Goal: Information Seeking & Learning: Learn about a topic

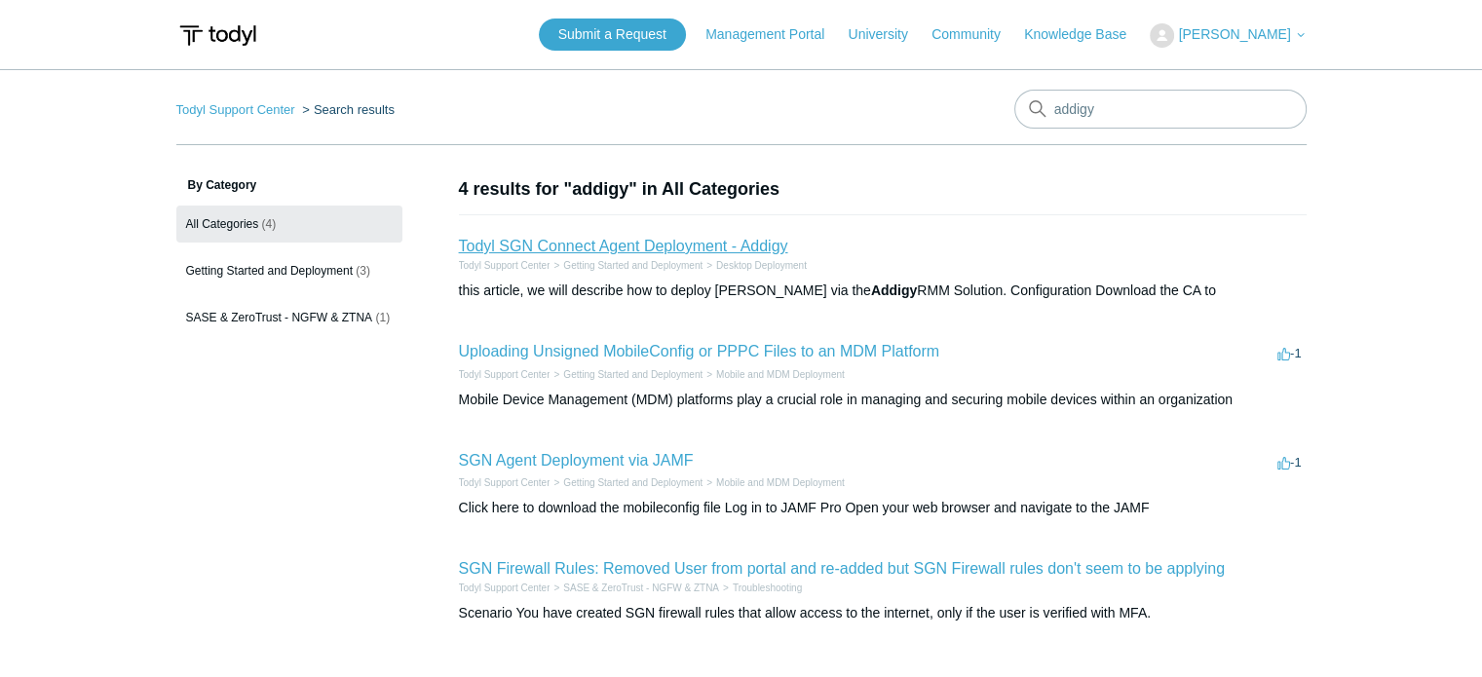
click at [590, 246] on link "Todyl SGN Connect Agent Deployment - Addigy" at bounding box center [623, 246] width 329 height 17
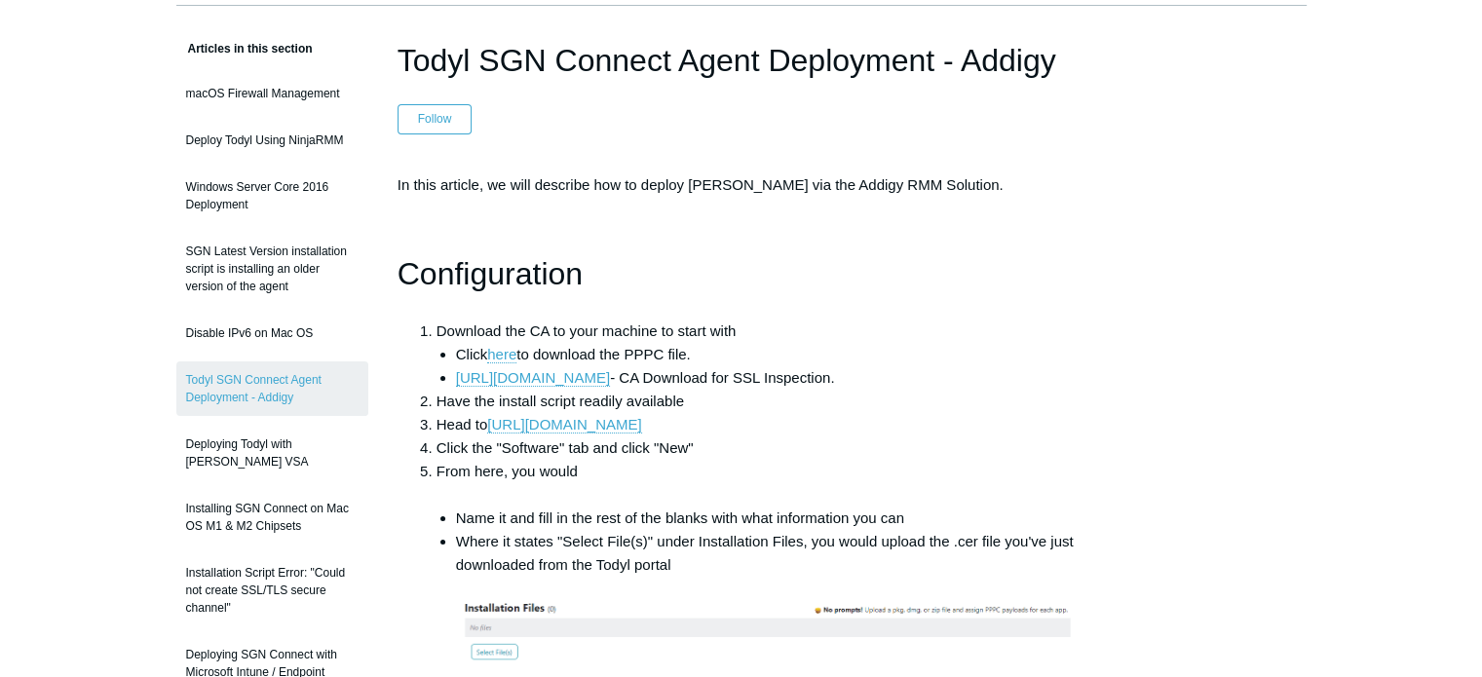
scroll to position [160, 0]
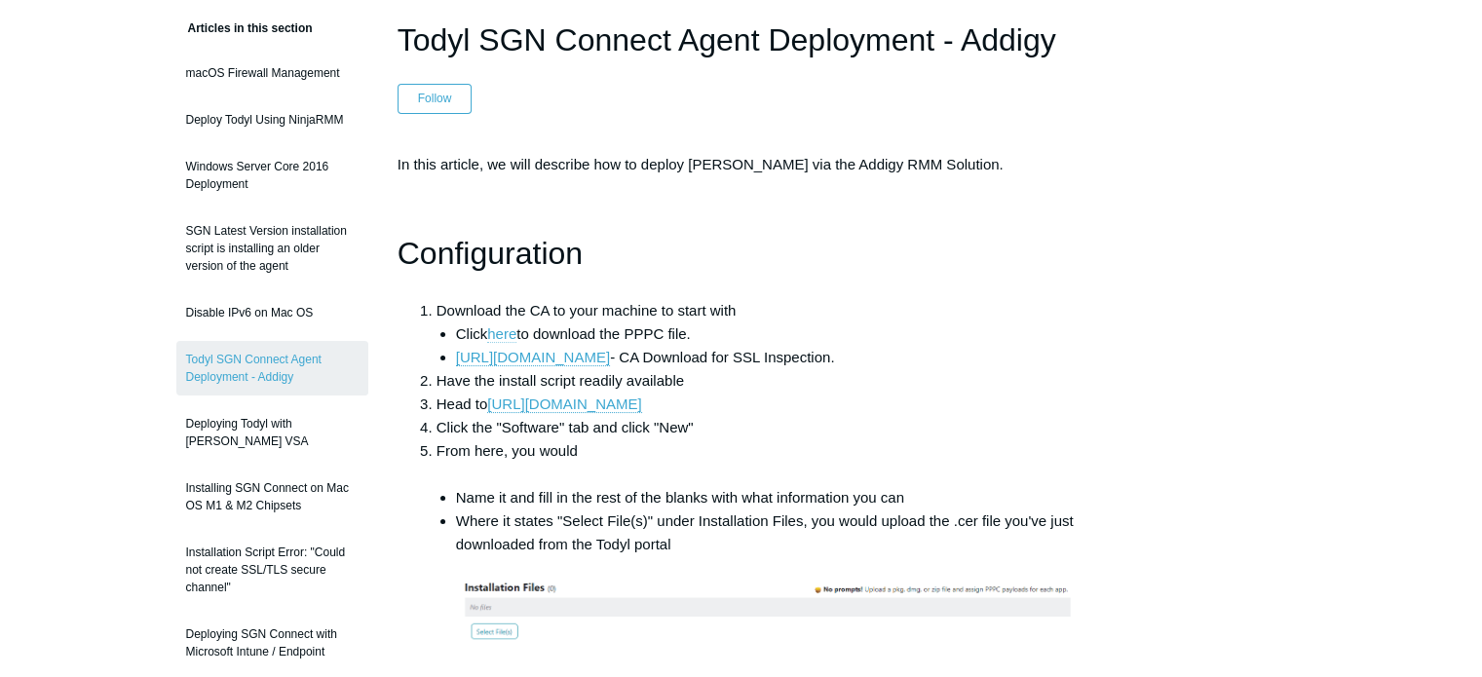
click at [515, 334] on link "here" at bounding box center [501, 334] width 29 height 18
click at [542, 406] on link "[URL][DOMAIN_NAME]" at bounding box center [564, 405] width 154 height 18
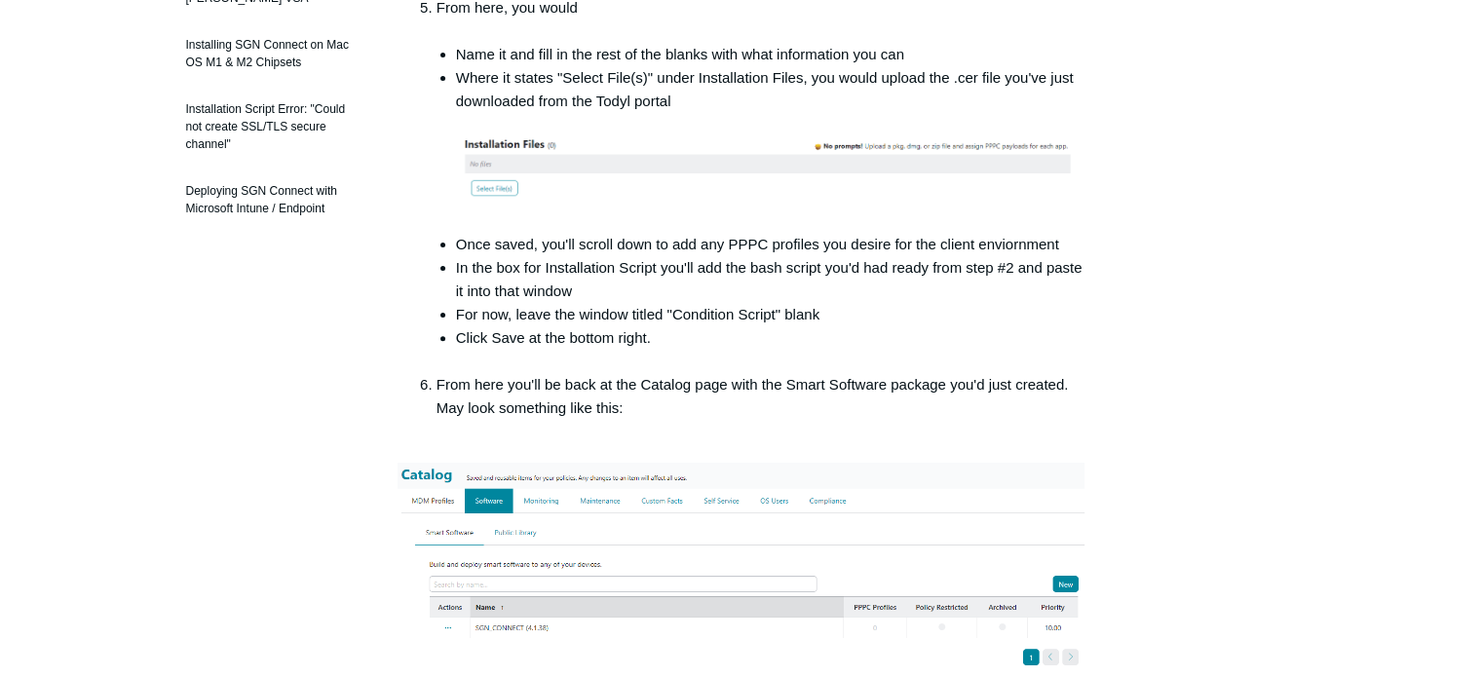
scroll to position [604, 0]
click at [592, 271] on li "In the box for Installation Script you'll add the bash script you'd had ready f…" at bounding box center [770, 278] width 629 height 47
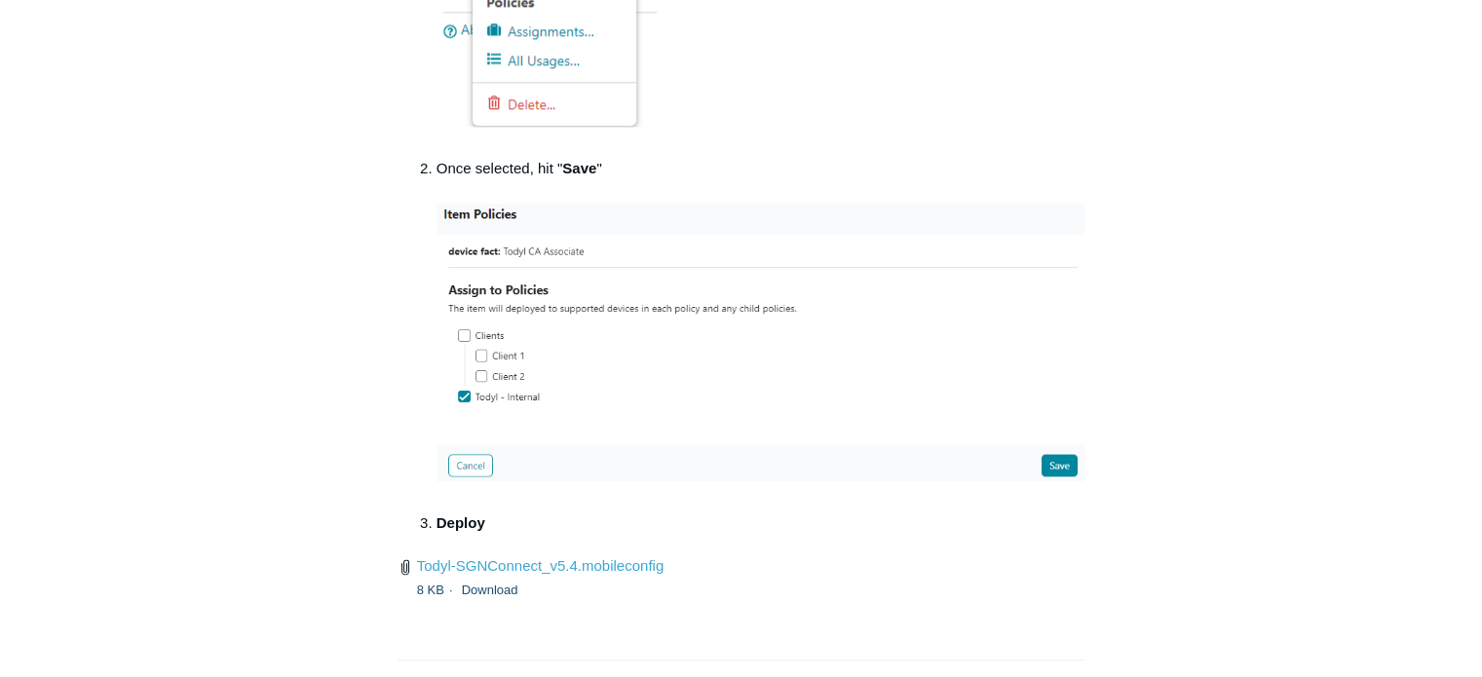
scroll to position [1792, 0]
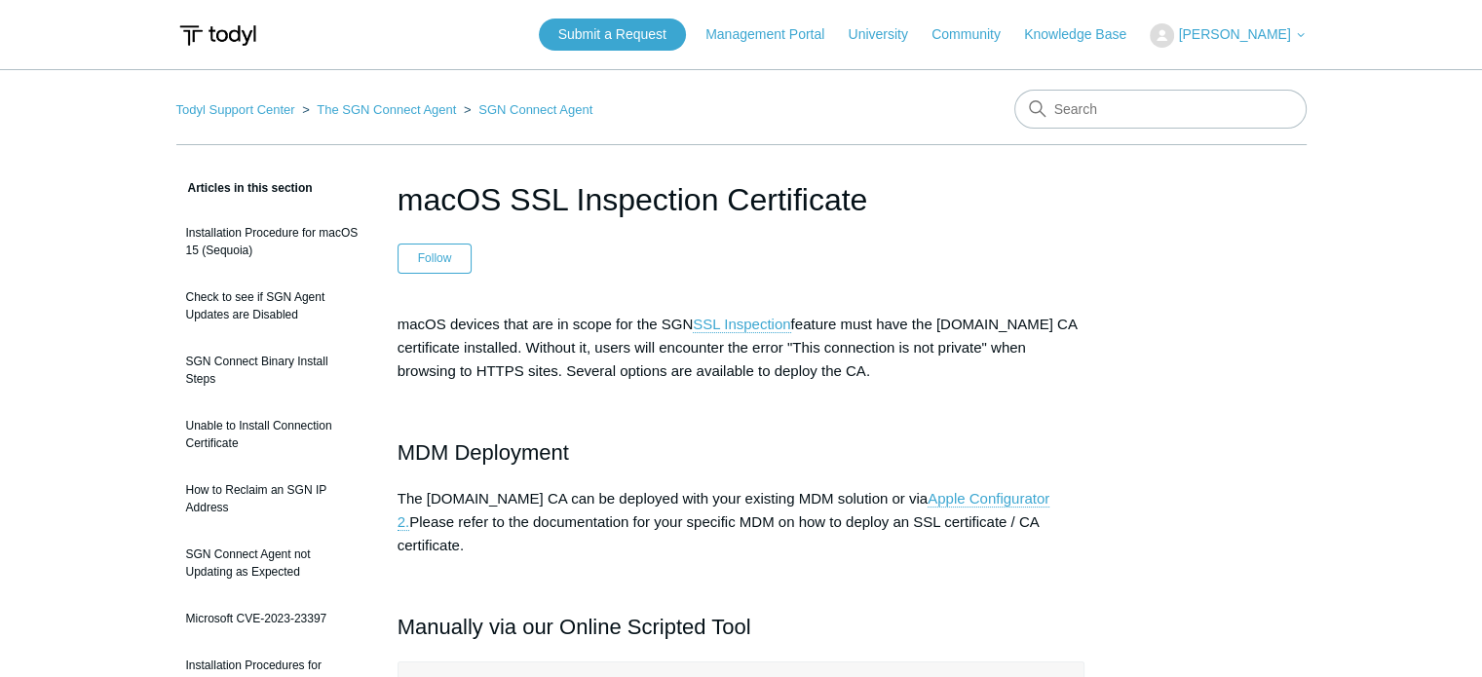
click at [1033, 106] on icon at bounding box center [1038, 109] width 18 height 18
click at [1067, 109] on input "Search" at bounding box center [1160, 109] width 292 height 39
click at [1050, 104] on input "Search" at bounding box center [1160, 109] width 292 height 39
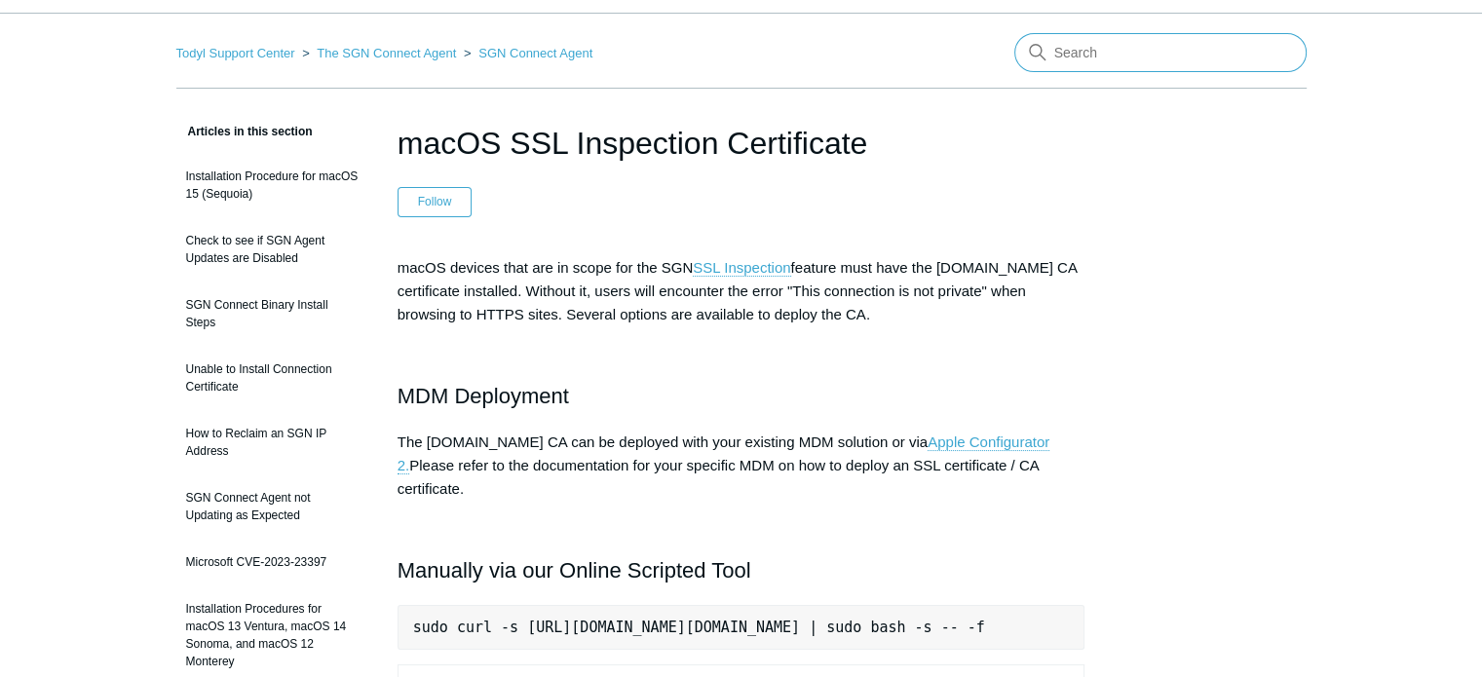
scroll to position [55, 0]
type input "addigy"
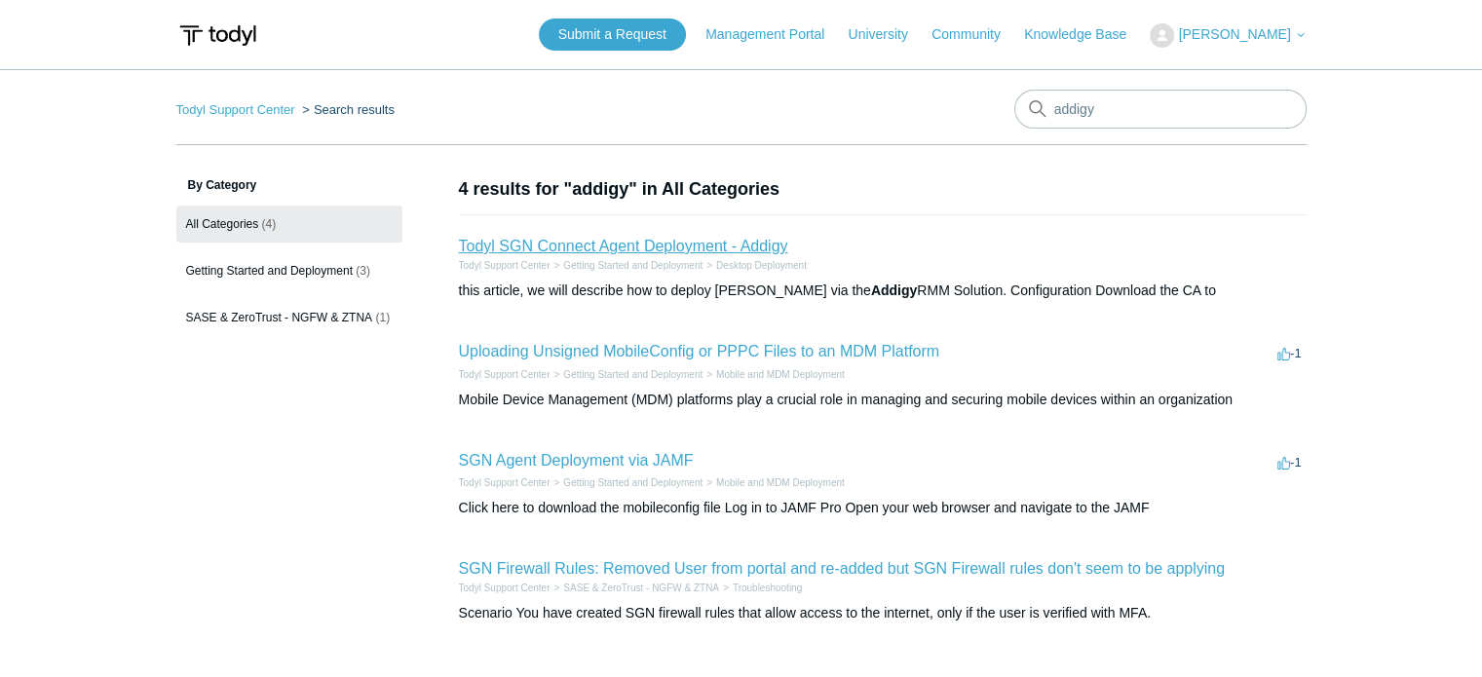
click at [561, 248] on link "Todyl SGN Connect Agent Deployment - Addigy" at bounding box center [623, 246] width 329 height 17
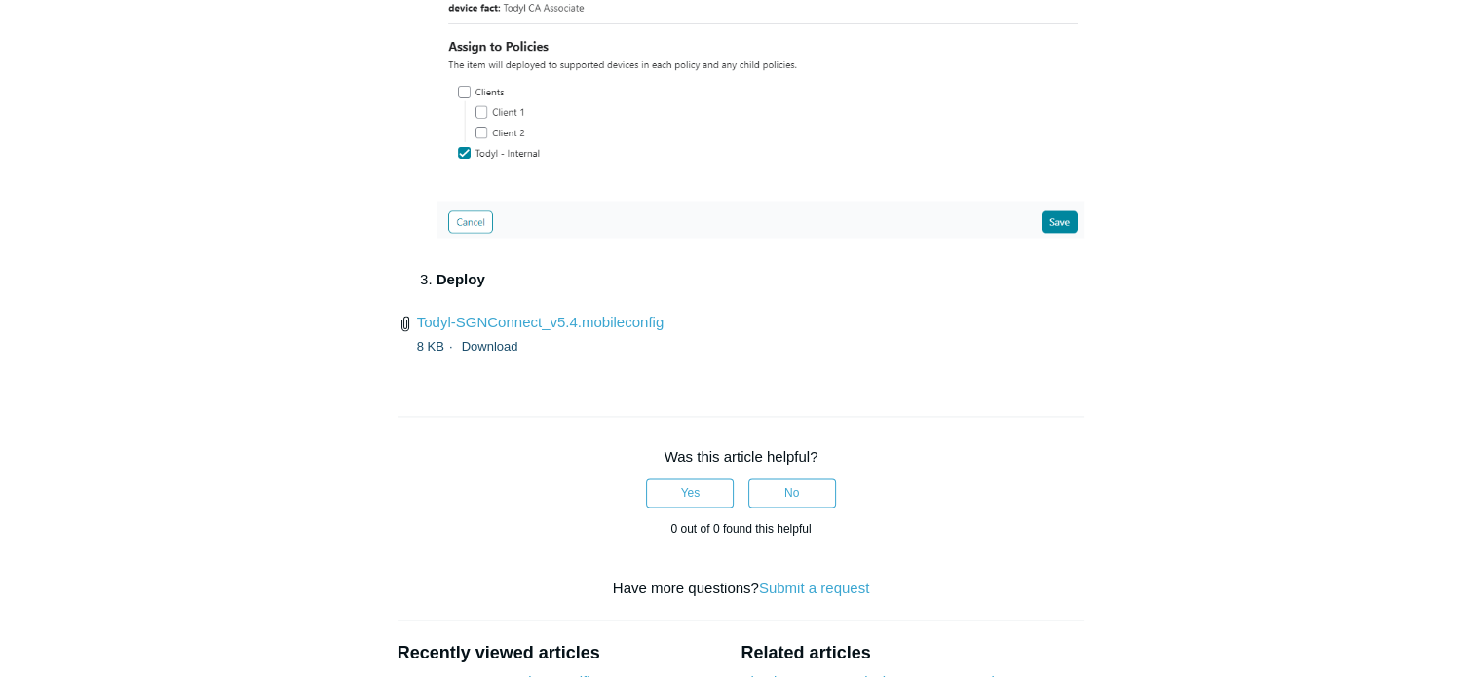
scroll to position [2755, 0]
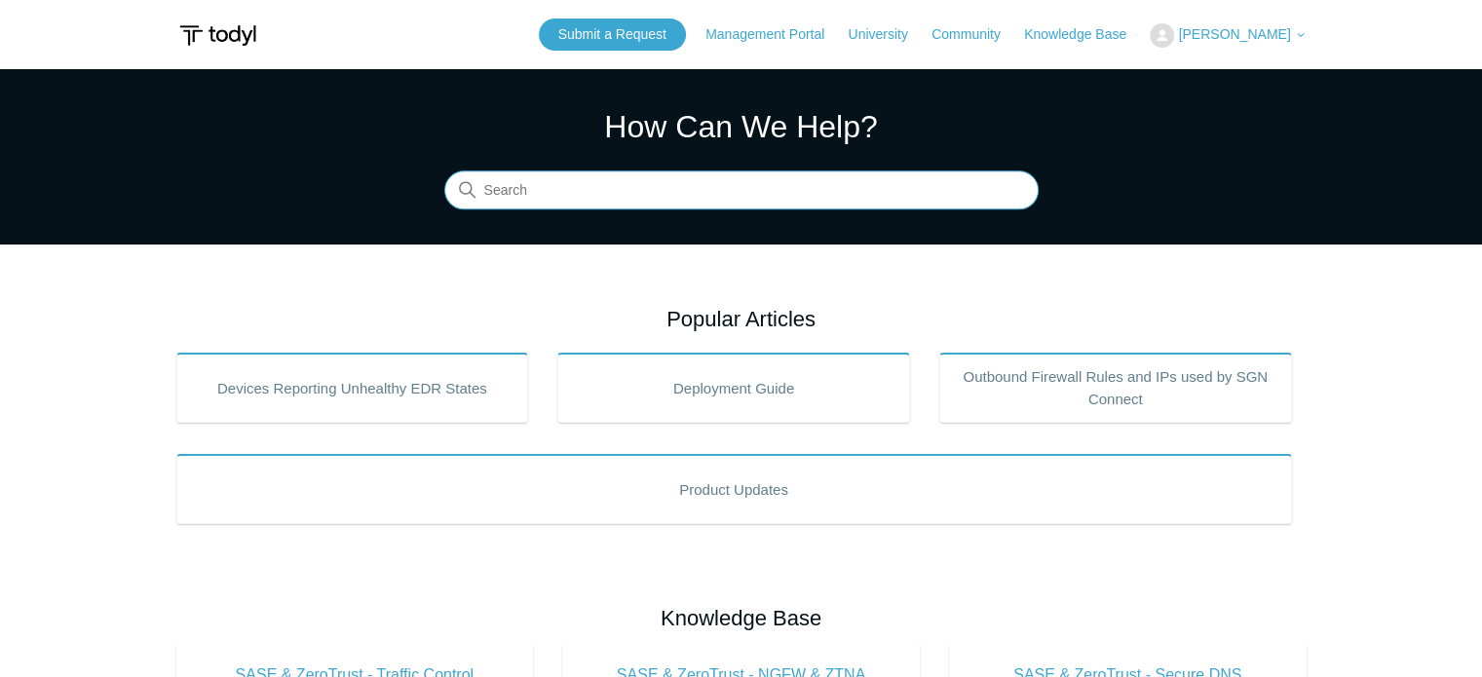
click at [608, 196] on input "Search" at bounding box center [741, 190] width 594 height 39
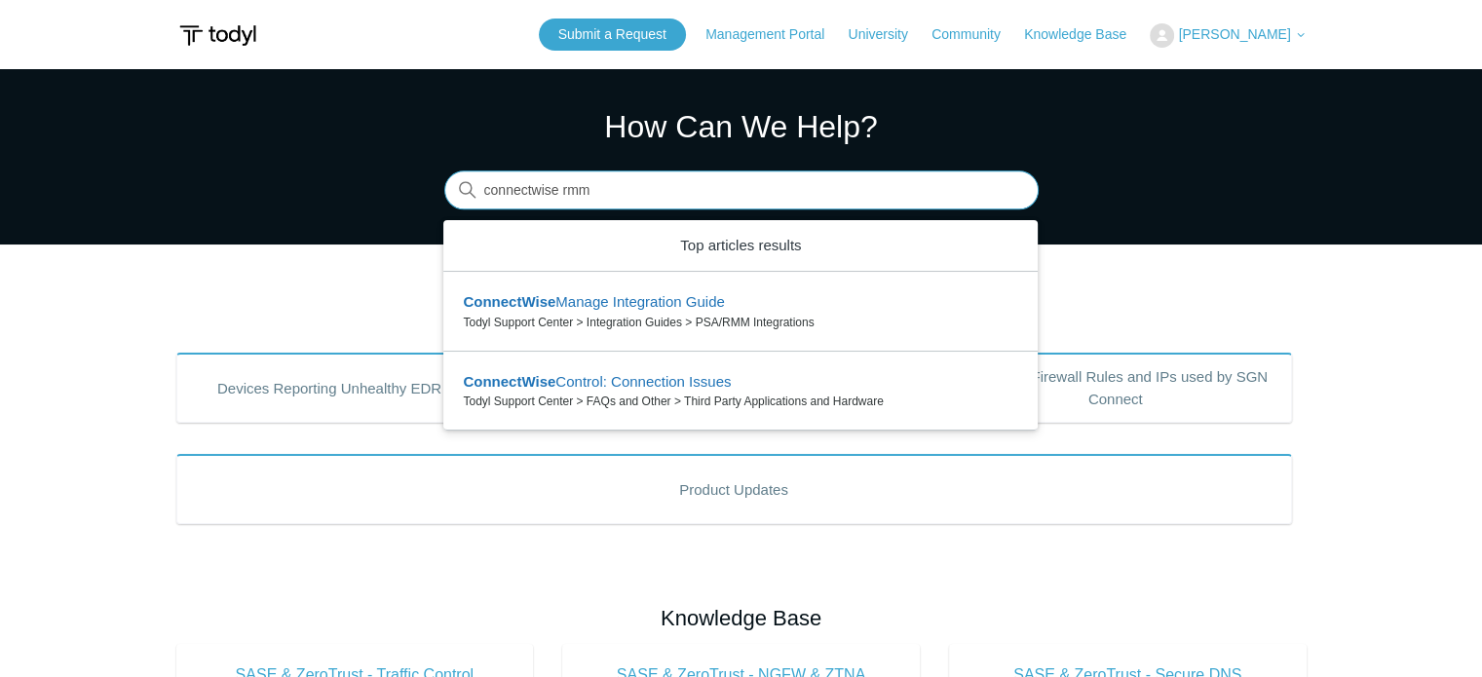
type input "connectwise rmm"
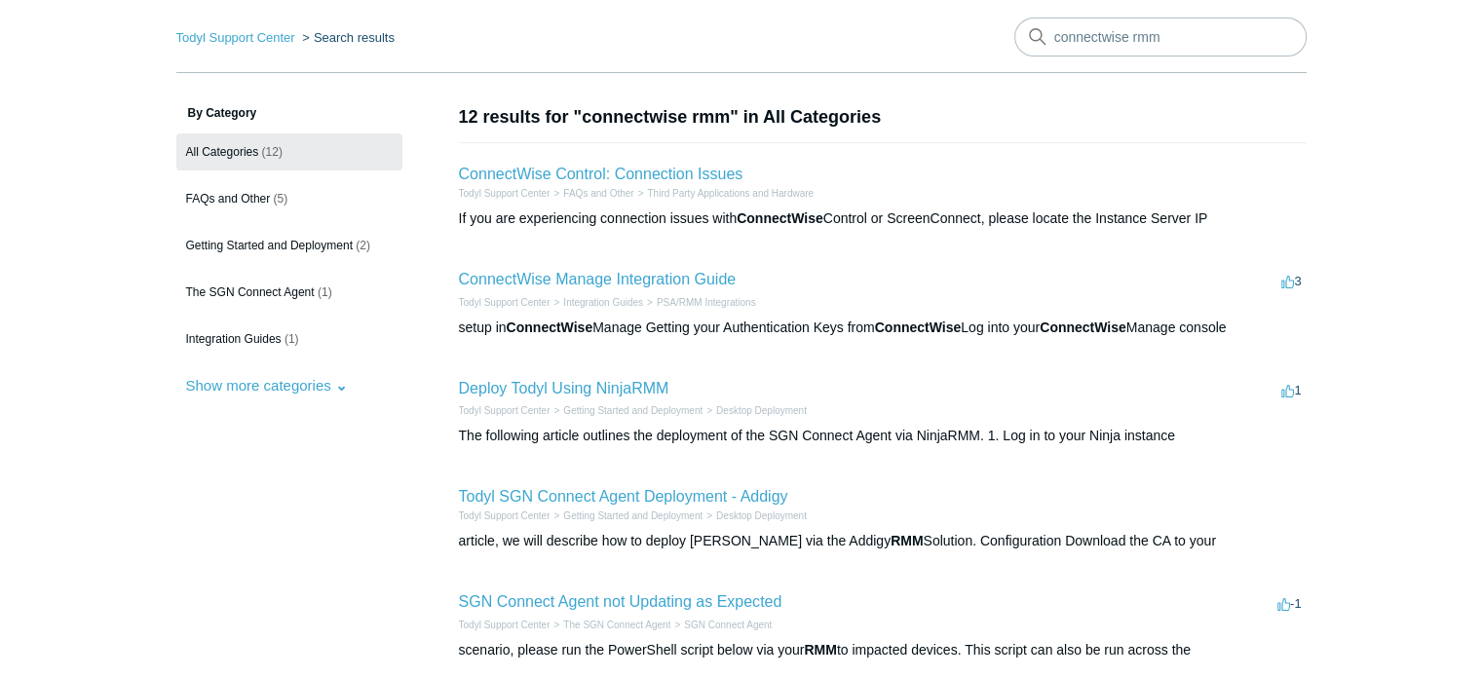
scroll to position [73, 0]
click at [1149, 21] on input "connectwise rmm" at bounding box center [1160, 36] width 292 height 39
type input "connectwise"
